Goal: Information Seeking & Learning: Learn about a topic

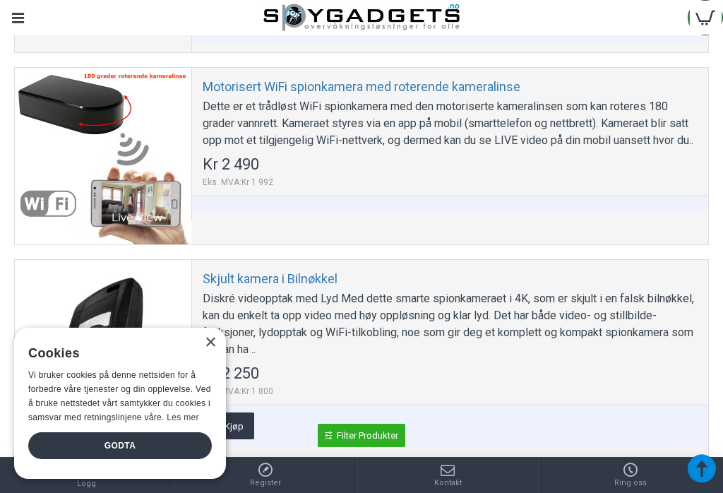
scroll to position [4180, 0]
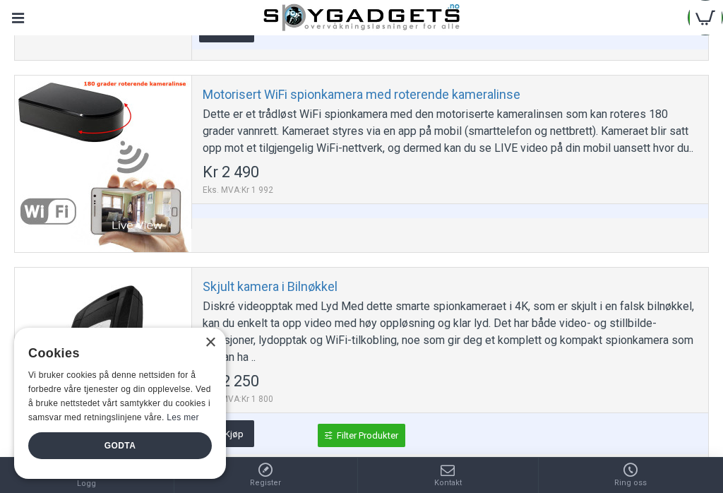
click at [71, 123] on div at bounding box center [103, 164] width 176 height 176
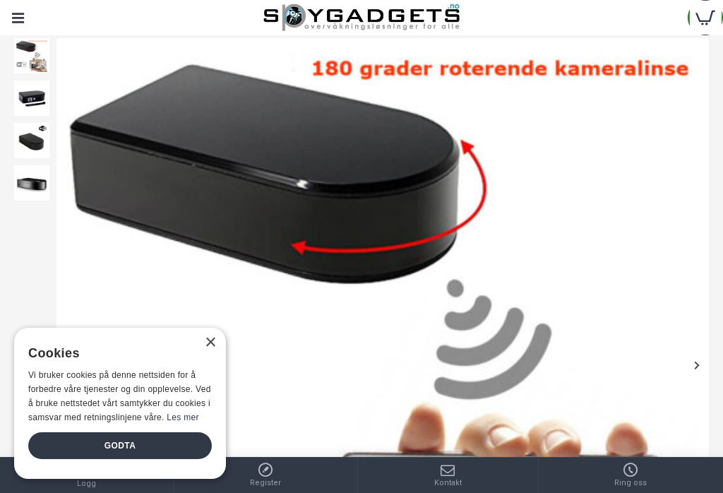
click at [26, 96] on img at bounding box center [31, 97] width 35 height 35
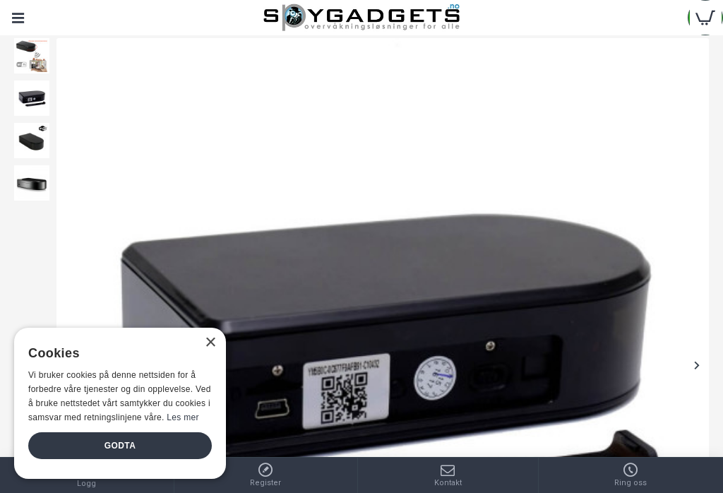
click at [30, 151] on img at bounding box center [31, 140] width 35 height 35
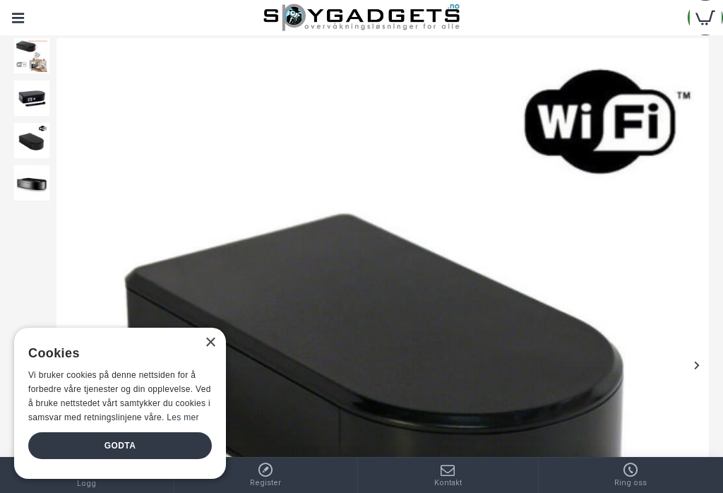
click at [40, 191] on img at bounding box center [31, 182] width 35 height 35
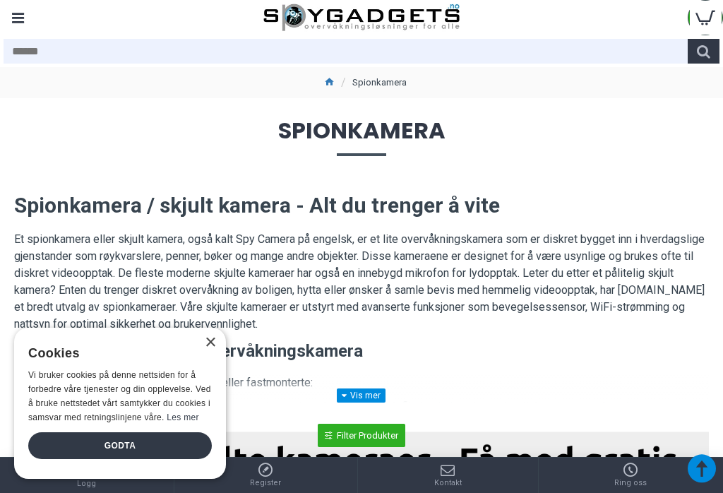
click at [155, 459] on div "Godta" at bounding box center [119, 445] width 183 height 27
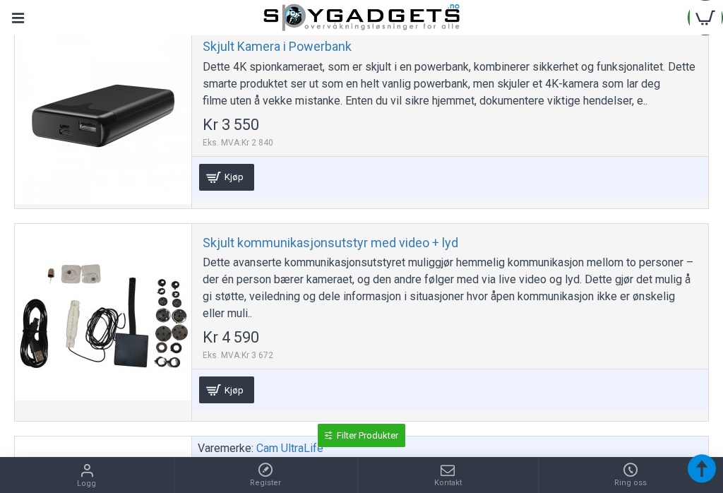
scroll to position [4846, 0]
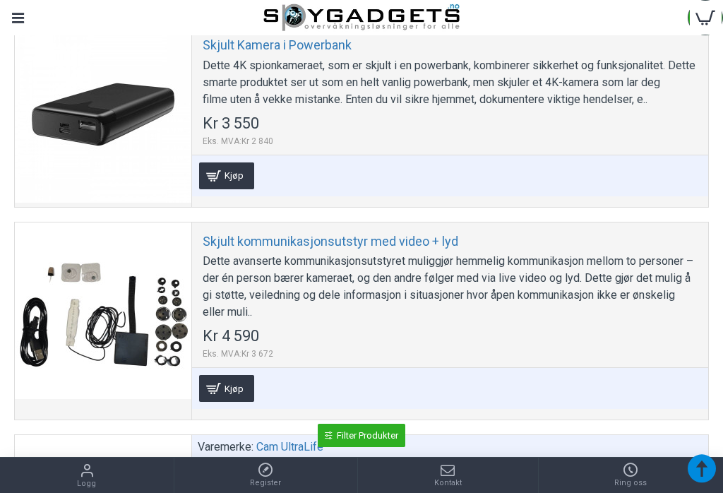
click at [81, 158] on div at bounding box center [103, 114] width 176 height 176
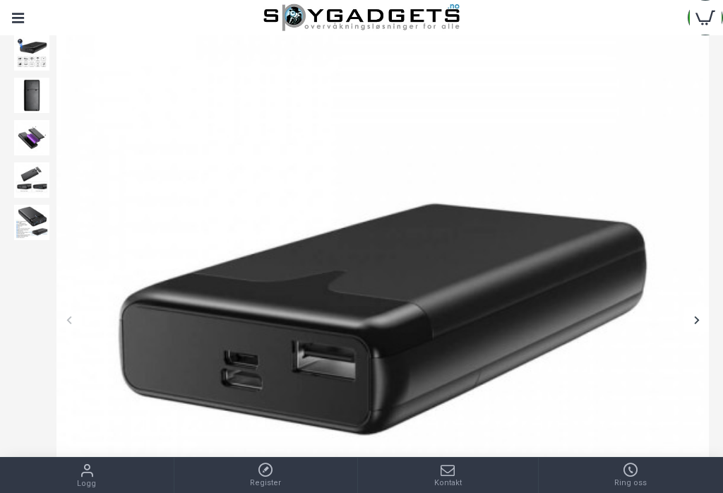
click at [27, 102] on img at bounding box center [31, 95] width 35 height 35
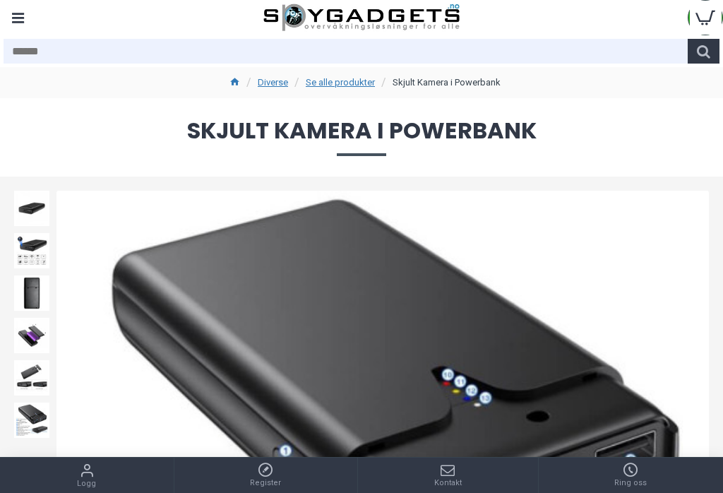
scroll to position [-1, 0]
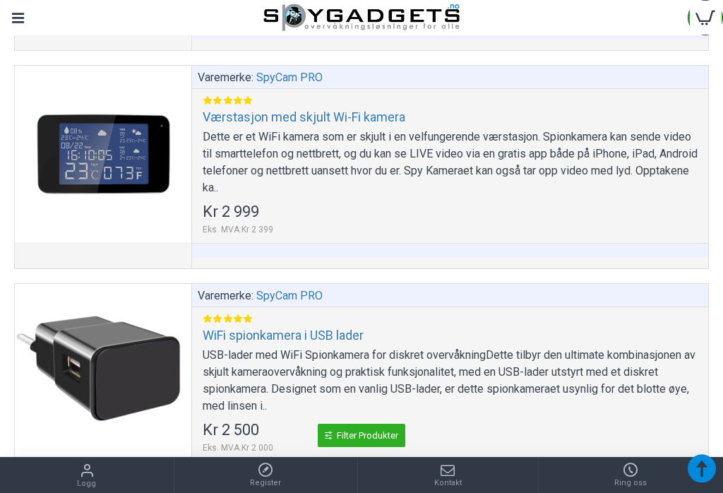
scroll to position [8526, 0]
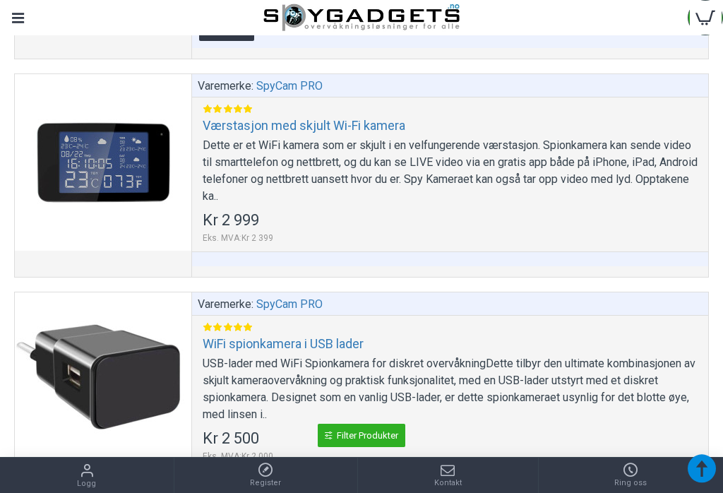
click at [106, 182] on div at bounding box center [103, 162] width 176 height 176
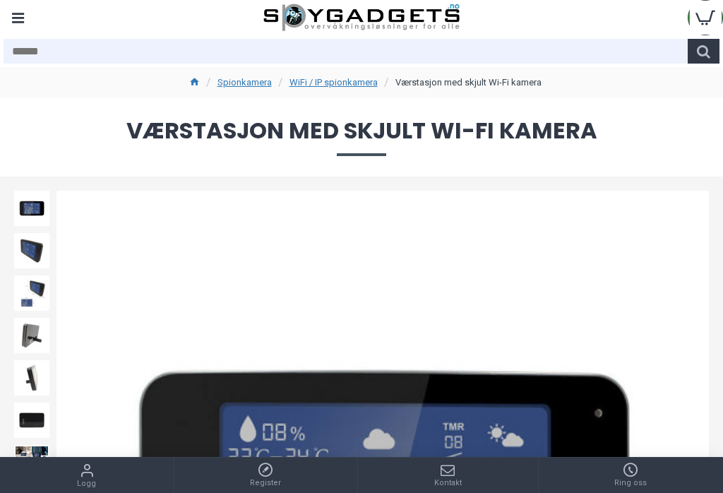
click at [32, 318] on img at bounding box center [31, 335] width 35 height 35
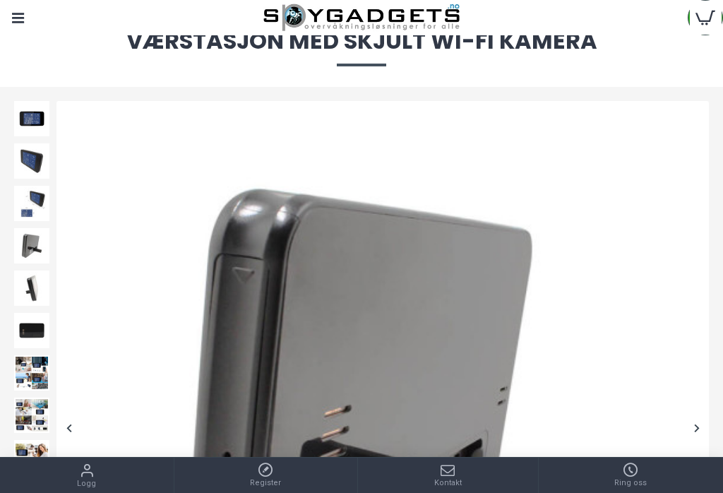
scroll to position [90, 0]
click at [25, 372] on img at bounding box center [31, 371] width 35 height 35
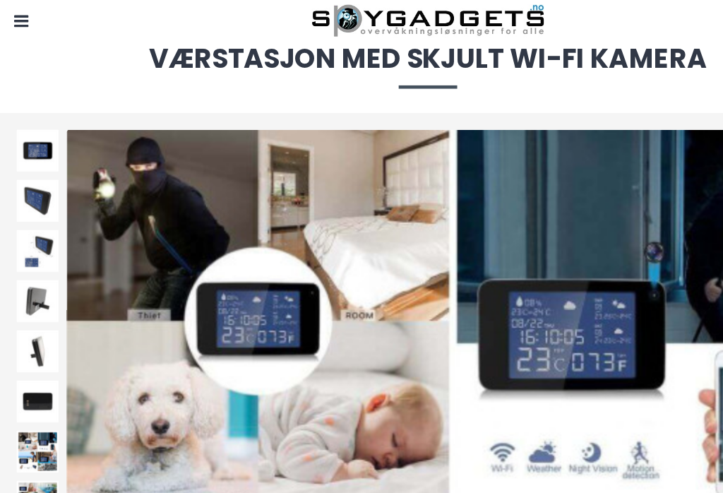
scroll to position [69, 0]
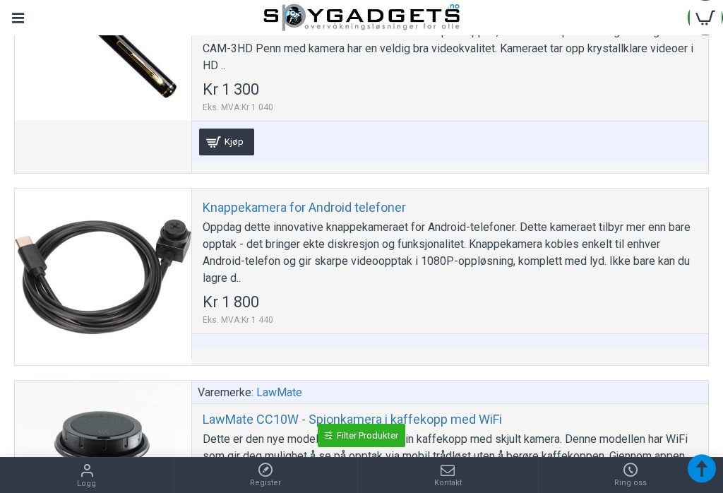
scroll to position [2180, 0]
